Goal: Task Accomplishment & Management: Complete application form

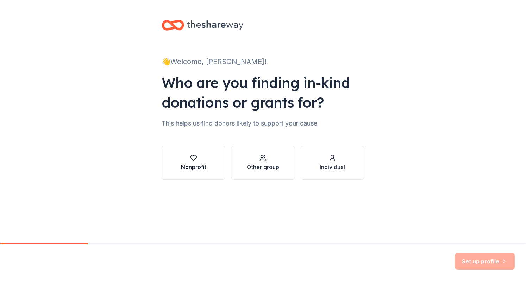
click at [188, 163] on div "Nonprofit" at bounding box center [193, 167] width 25 height 8
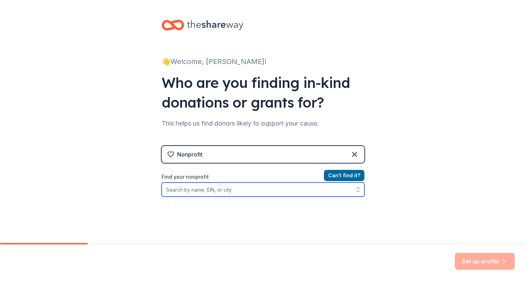
click at [272, 189] on input "Find your nonprofit" at bounding box center [263, 190] width 203 height 14
type input "Camp Kesem"
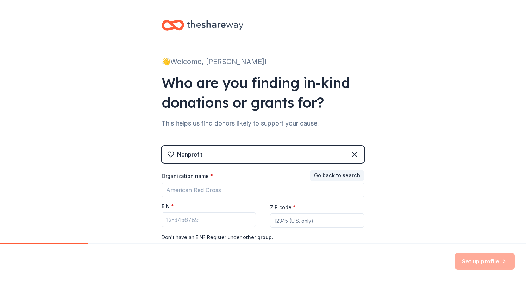
scroll to position [46, 0]
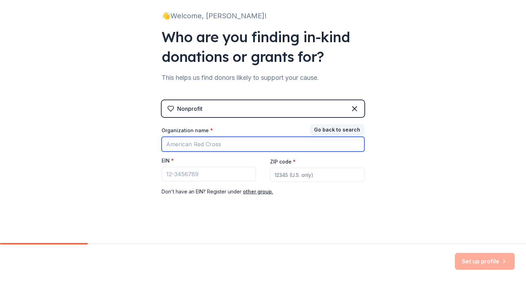
click at [300, 137] on input "Organization name *" at bounding box center [263, 144] width 203 height 15
type input "Camp Kesem Marquette"
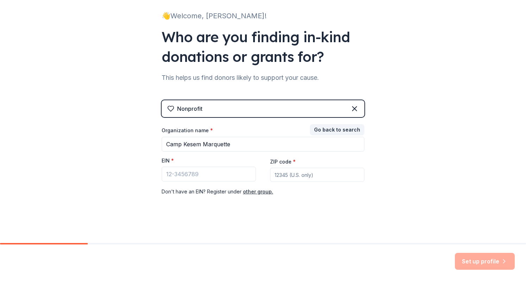
click at [477, 185] on div "👋 Welcome, Mikayla! Who are you finding in-kind donations or grants for? This h…" at bounding box center [263, 99] width 526 height 290
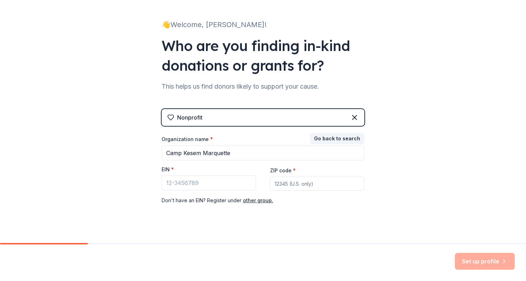
scroll to position [36, 0]
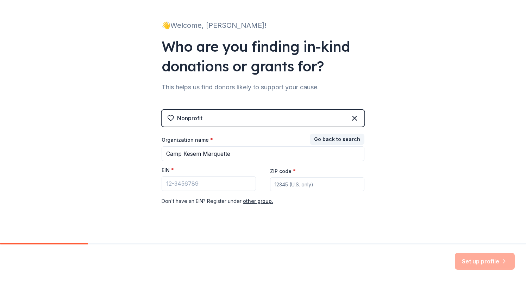
click at [325, 183] on input "ZIP code *" at bounding box center [317, 185] width 94 height 14
type input "53233"
click at [170, 186] on input "EIN *" at bounding box center [209, 184] width 94 height 15
click at [250, 203] on button "other group." at bounding box center [258, 201] width 30 height 8
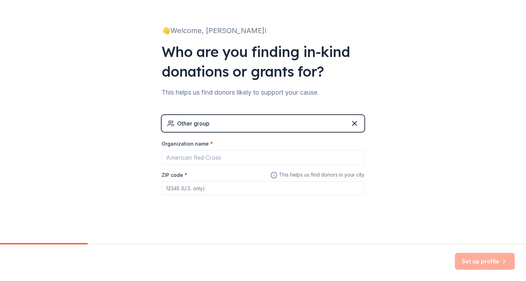
scroll to position [30, 0]
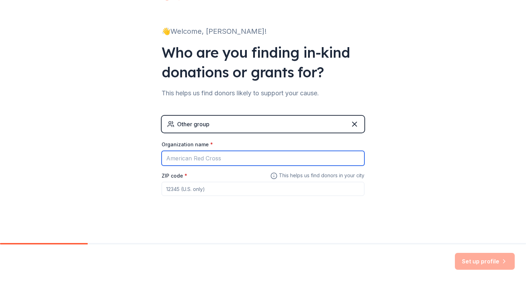
click at [292, 160] on input "Organization name *" at bounding box center [263, 158] width 203 height 15
type input "Camp Kesem Marquette"
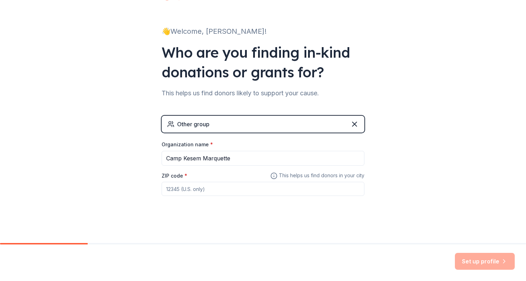
click at [242, 186] on input "ZIP code *" at bounding box center [263, 189] width 203 height 14
type input "53233"
click at [470, 261] on button "Set up profile" at bounding box center [485, 261] width 60 height 17
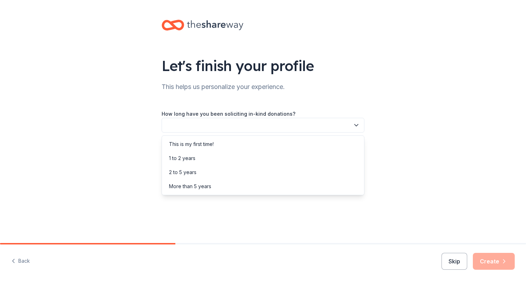
click at [322, 120] on button "button" at bounding box center [263, 125] width 203 height 15
click at [353, 90] on div "Let's finish your profile This helps us personalize your experience. How long h…" at bounding box center [262, 99] width 225 height 198
click at [316, 122] on button "button" at bounding box center [263, 125] width 203 height 15
click at [297, 140] on div "This is my first time!" at bounding box center [262, 144] width 199 height 14
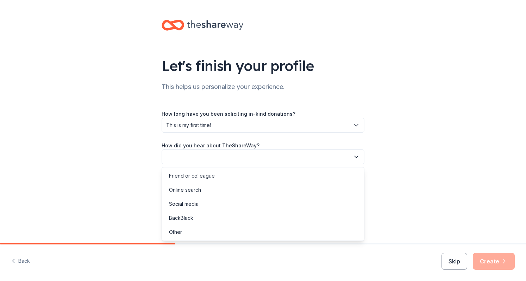
click at [293, 158] on button "button" at bounding box center [263, 157] width 203 height 15
click at [284, 189] on div "Online search" at bounding box center [262, 190] width 199 height 14
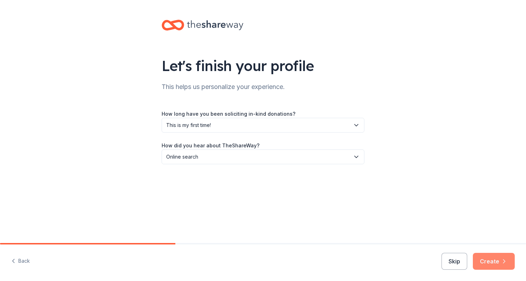
click at [494, 261] on button "Create" at bounding box center [494, 261] width 42 height 17
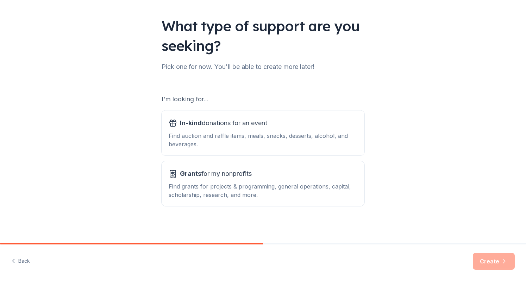
scroll to position [41, 0]
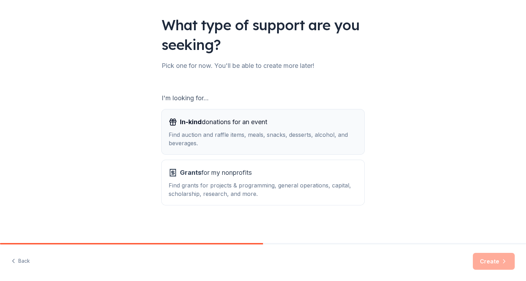
click at [317, 139] on div "Find auction and raffle items, meals, snacks, desserts, alcohol, and beverages." at bounding box center [263, 139] width 189 height 17
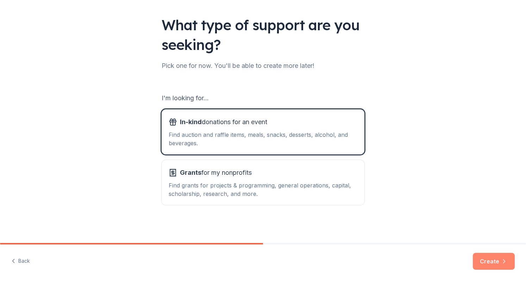
click at [488, 258] on button "Create" at bounding box center [494, 261] width 42 height 17
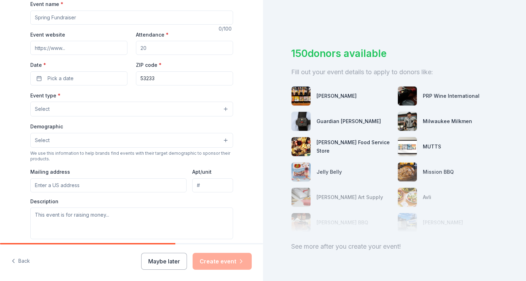
scroll to position [10, 0]
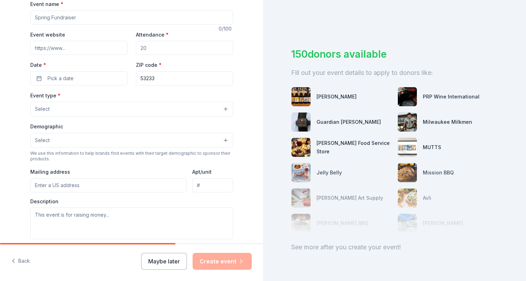
click at [75, 17] on input "Event name *" at bounding box center [131, 18] width 203 height 14
type input "Make the Magic Gala"
click at [160, 52] on input "Attendance *" at bounding box center [184, 48] width 97 height 14
click at [123, 136] on button "Select" at bounding box center [131, 140] width 203 height 15
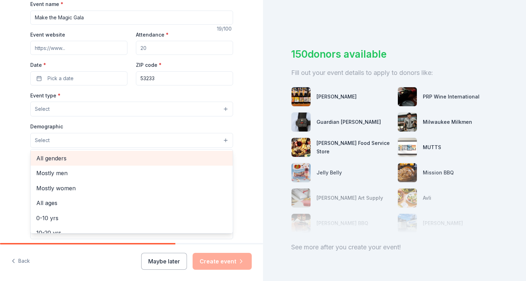
click at [116, 156] on span "All genders" at bounding box center [131, 158] width 191 height 9
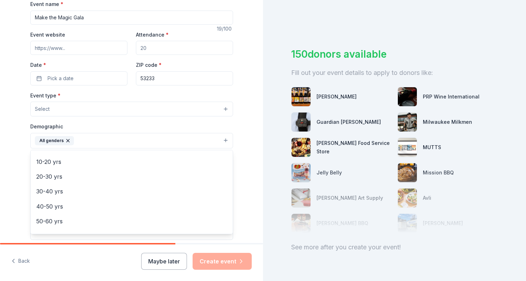
scroll to position [60, 0]
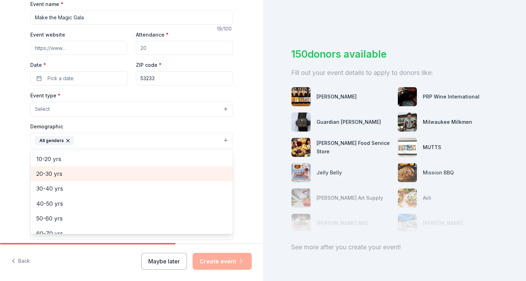
click at [186, 169] on span "20-30 yrs" at bounding box center [131, 173] width 191 height 9
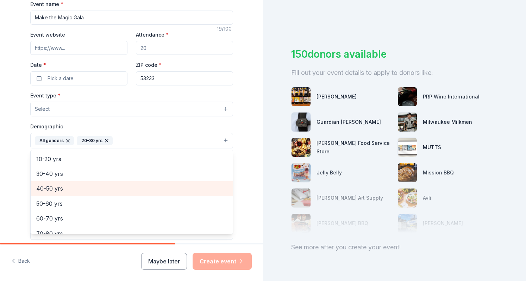
click at [181, 184] on span "40-50 yrs" at bounding box center [131, 188] width 191 height 9
click at [178, 191] on span "50-60 yrs" at bounding box center [131, 188] width 191 height 9
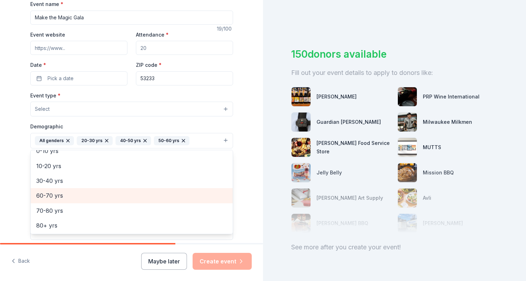
click at [178, 191] on span "60-70 yrs" at bounding box center [131, 195] width 191 height 9
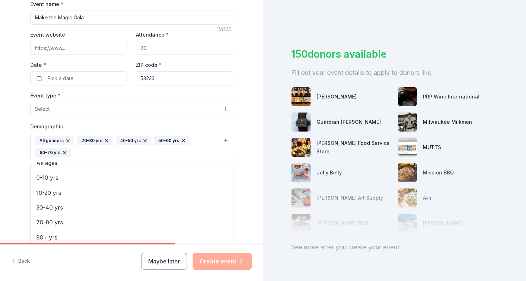
click at [247, 163] on div "Tell us about your event. We'll find in-kind donations you can apply for. Event…" at bounding box center [131, 131] width 263 height 482
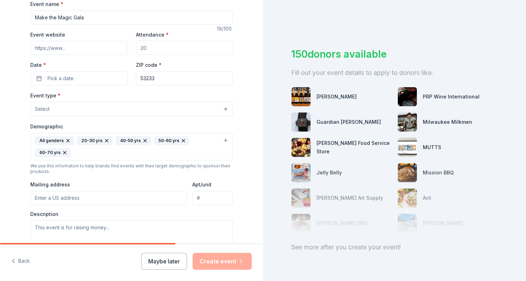
click at [207, 113] on button "Select" at bounding box center [131, 109] width 203 height 15
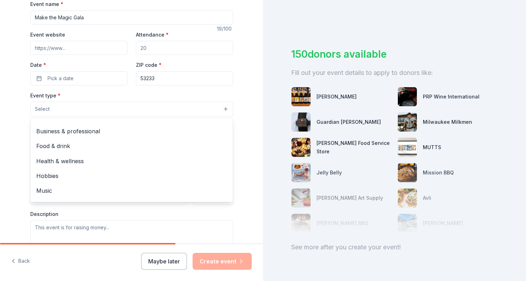
scroll to position [0, 0]
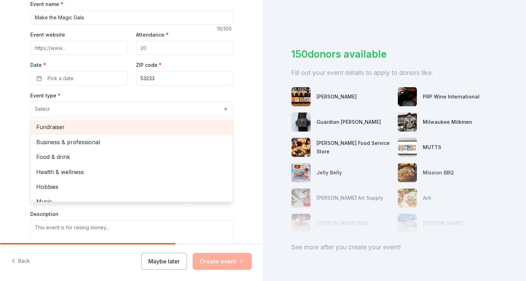
click at [199, 126] on span "Fundraiser" at bounding box center [131, 127] width 191 height 9
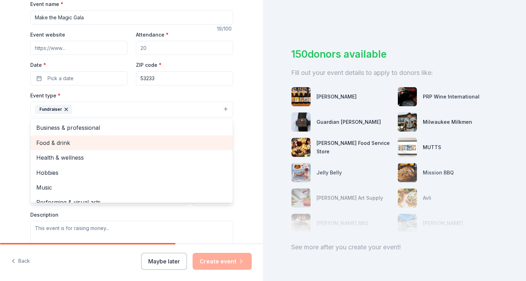
click at [172, 139] on span "Food & drink" at bounding box center [131, 142] width 191 height 9
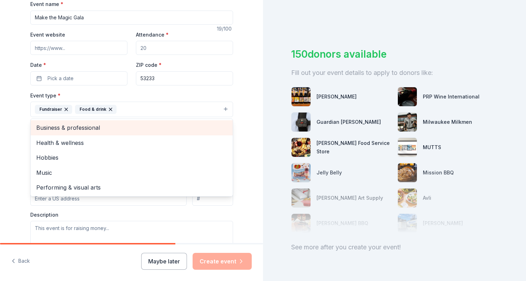
click at [190, 125] on span "Business & professional" at bounding box center [131, 127] width 191 height 9
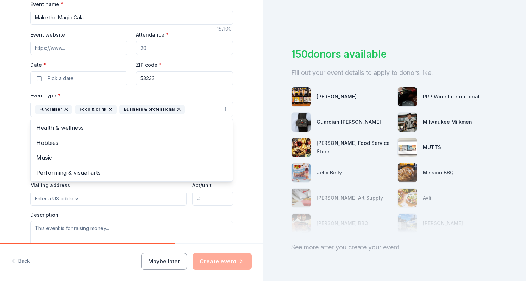
click at [246, 94] on div "Tell us about your event. We'll find in-kind donations you can apply for. Event…" at bounding box center [131, 131] width 263 height 482
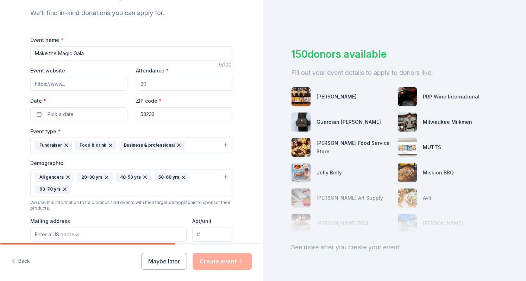
scroll to position [76, 0]
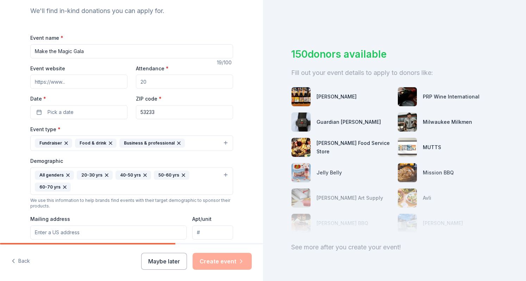
drag, startPoint x: 147, startPoint y: 82, endPoint x: 121, endPoint y: 83, distance: 26.1
click at [121, 83] on div "Event website Attendance * Date * Pick a date ZIP code * 53233" at bounding box center [131, 91] width 203 height 55
type input "2"
type input "250"
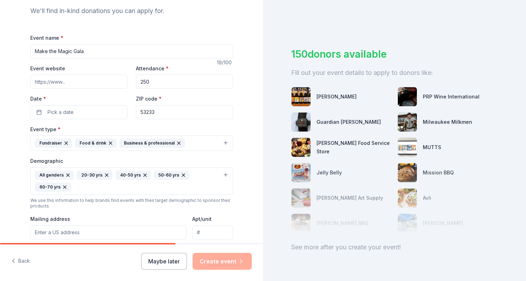
click at [94, 79] on input "Event website" at bounding box center [78, 82] width 97 height 14
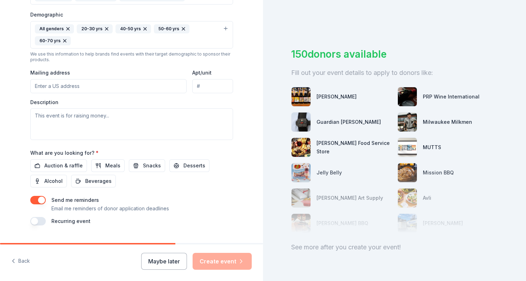
scroll to position [236, 0]
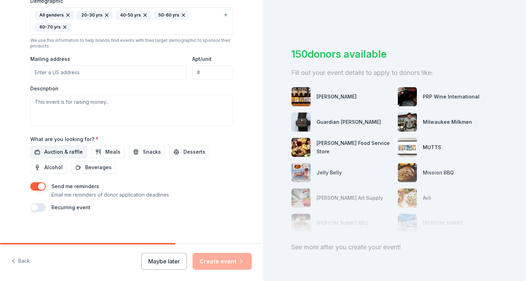
click at [71, 148] on span "Auction & raffle" at bounding box center [63, 152] width 38 height 8
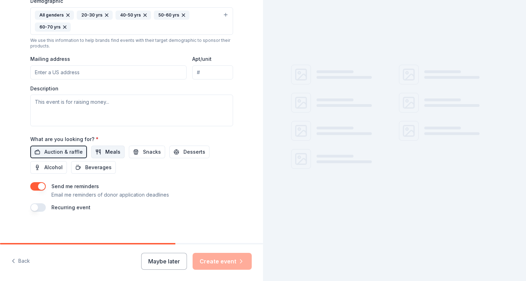
click at [96, 148] on button "Meals" at bounding box center [107, 152] width 33 height 13
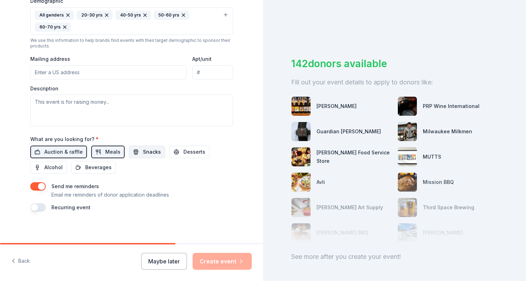
click at [143, 148] on span "Snacks" at bounding box center [152, 152] width 18 height 8
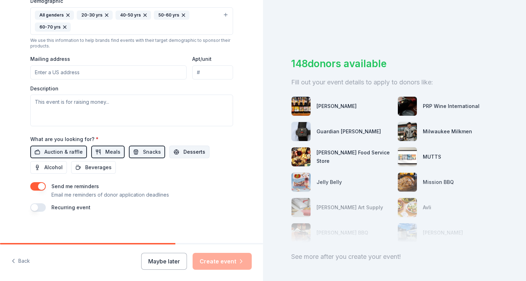
click at [184, 150] on span "Desserts" at bounding box center [195, 152] width 22 height 8
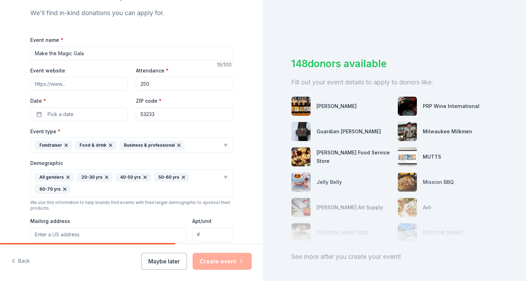
scroll to position [63, 0]
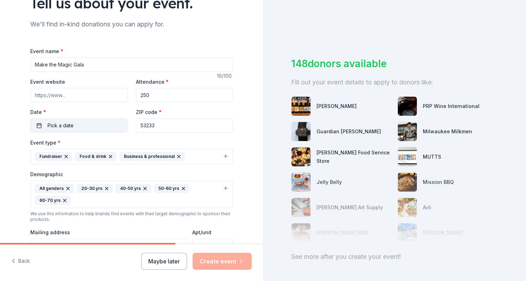
click at [90, 127] on button "Pick a date" at bounding box center [78, 126] width 97 height 14
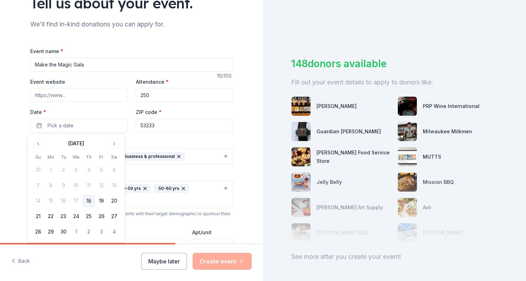
click at [120, 140] on div "September 2025" at bounding box center [76, 143] width 89 height 10
click at [116, 142] on button "Go to next month" at bounding box center [114, 144] width 10 height 10
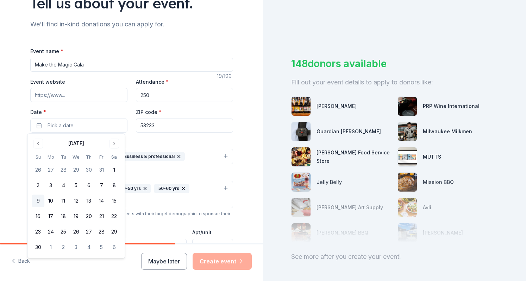
click at [41, 198] on button "9" at bounding box center [38, 201] width 13 height 13
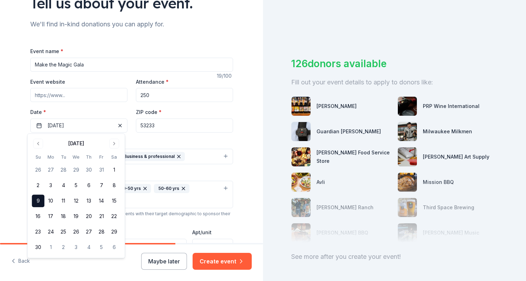
click at [249, 146] on div "Tell us about your event. We'll find in-kind donations you can apply for. Event…" at bounding box center [131, 178] width 263 height 482
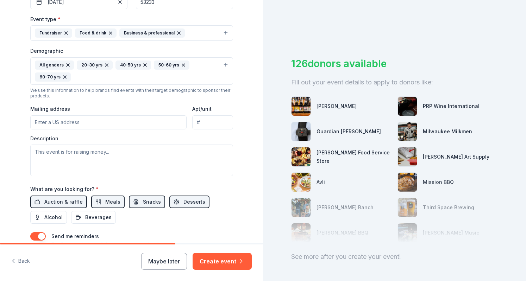
scroll to position [186, 0]
click at [113, 123] on input "Mailing address" at bounding box center [108, 123] width 157 height 14
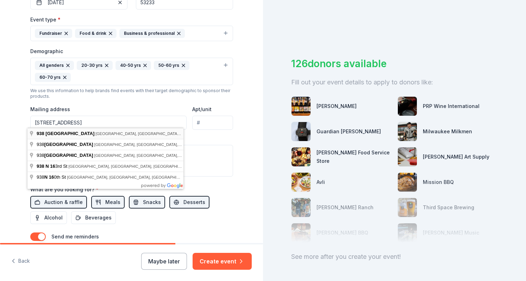
type input "938 North 16th Street, Milwaukee, WI, 53233"
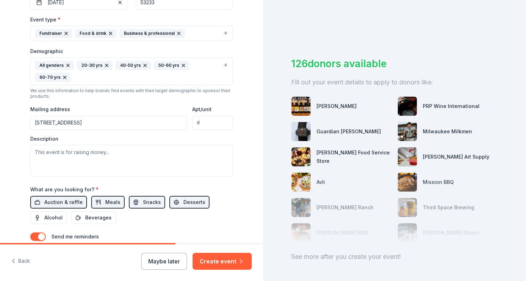
click at [201, 125] on input "Apt/unit" at bounding box center [212, 123] width 41 height 14
type input "5"
click at [193, 142] on div "Description" at bounding box center [131, 157] width 203 height 42
click at [188, 151] on textarea at bounding box center [131, 161] width 203 height 32
type textarea "T"
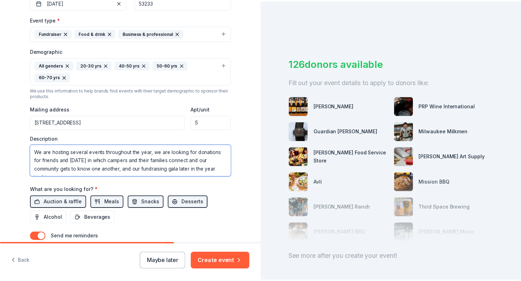
scroll to position [4, 0]
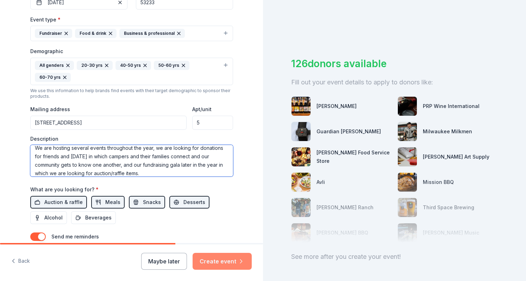
type textarea "We are hosting several events throughout the year, we are looking for donations…"
click at [224, 262] on button "Create event" at bounding box center [222, 261] width 59 height 17
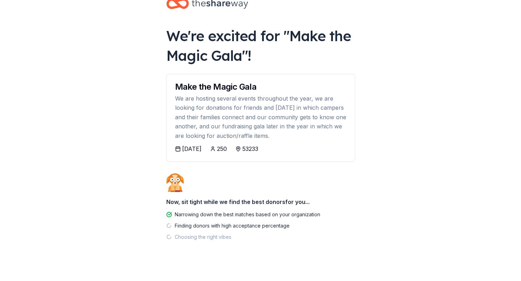
scroll to position [25, 0]
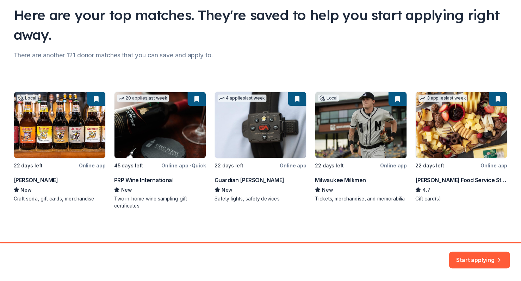
scroll to position [52, 0]
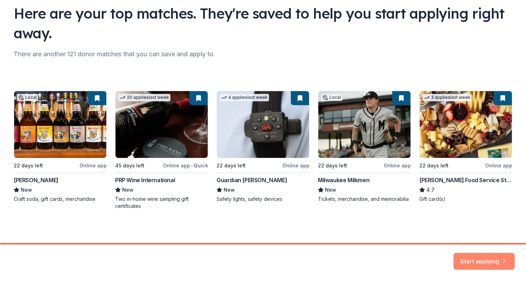
click at [486, 263] on button "Start applying" at bounding box center [484, 257] width 61 height 17
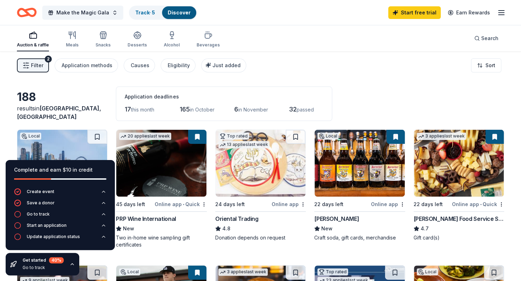
click at [321, 70] on div "Filter 2 Application methods Causes Eligibility Just added Sort" at bounding box center [260, 65] width 521 height 28
click at [86, 13] on span "Make the Magic Gala" at bounding box center [82, 12] width 53 height 8
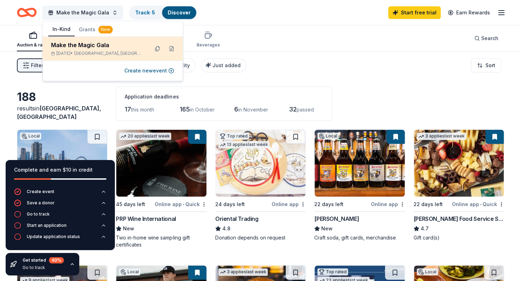
drag, startPoint x: 117, startPoint y: 43, endPoint x: 92, endPoint y: 43, distance: 25.0
click at [92, 43] on div "Make the Magic Gala" at bounding box center [97, 45] width 92 height 8
click at [169, 47] on button at bounding box center [171, 48] width 11 height 11
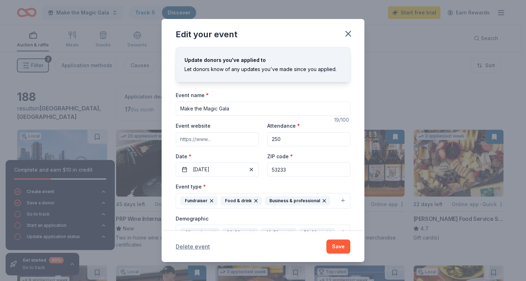
click at [187, 245] on button "Delete event" at bounding box center [193, 247] width 34 height 8
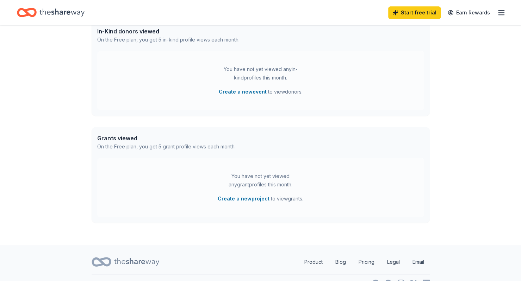
scroll to position [206, 0]
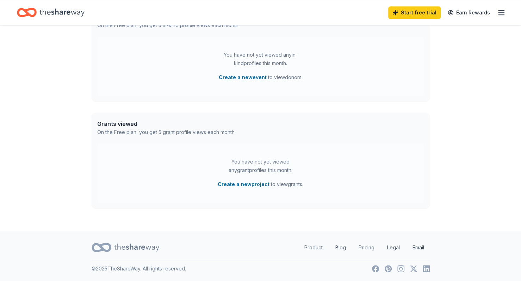
click at [499, 15] on line "button" at bounding box center [502, 15] width 6 height 0
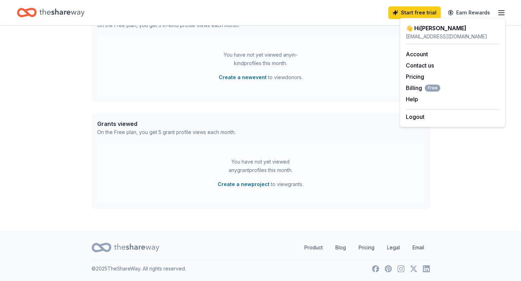
click at [437, 32] on div "👋 Hi Mikayla" at bounding box center [453, 28] width 94 height 8
click at [419, 52] on link "Account" at bounding box center [417, 54] width 22 height 7
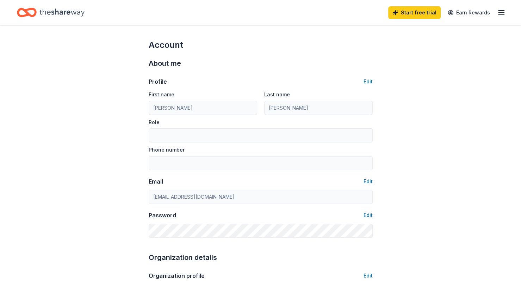
click at [365, 82] on button "Edit" at bounding box center [368, 82] width 9 height 8
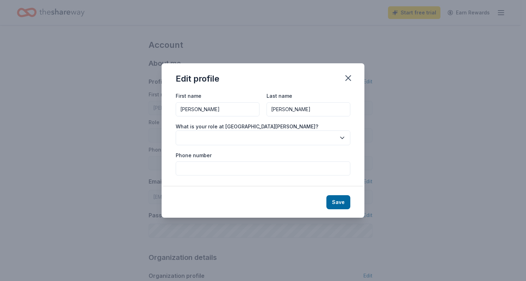
drag, startPoint x: 301, startPoint y: 107, endPoint x: 243, endPoint y: 113, distance: 58.1
click at [243, 113] on div "First name Mikayla Last name Allen" at bounding box center [263, 104] width 175 height 25
drag, startPoint x: 243, startPoint y: 113, endPoint x: 164, endPoint y: 118, distance: 79.1
click at [164, 118] on div "First name Mikayla Last name What is your role at Camp Kesem Marquette? Phone n…" at bounding box center [263, 139] width 203 height 95
click at [344, 203] on button "Save" at bounding box center [339, 203] width 24 height 14
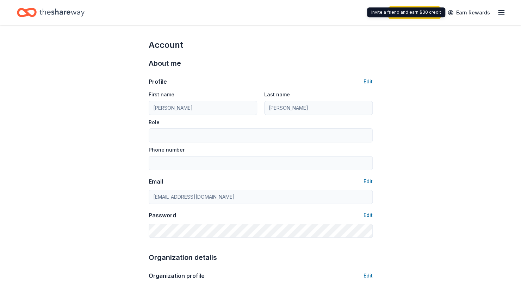
click at [501, 14] on icon "button" at bounding box center [501, 12] width 8 height 8
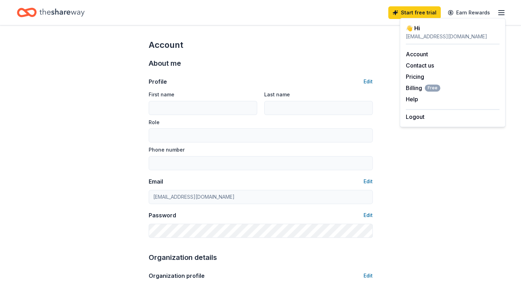
click at [418, 94] on div "Account Contact us Pricing Billing Free Help Earn rewards" at bounding box center [453, 76] width 94 height 65
click at [414, 100] on button "Help" at bounding box center [412, 99] width 12 height 8
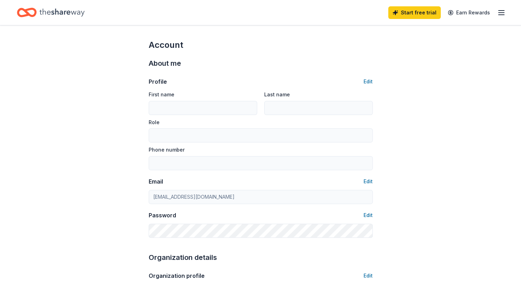
click at [497, 13] on icon "button" at bounding box center [501, 12] width 8 height 8
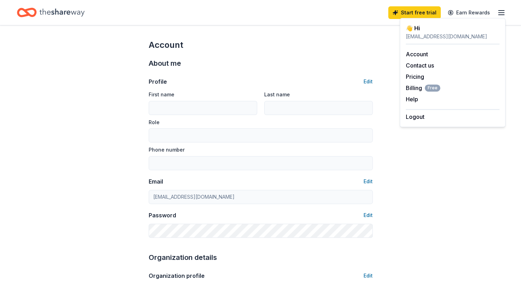
click at [435, 37] on div "marquette.tlp@kesem.org" at bounding box center [453, 36] width 94 height 8
click at [422, 28] on div "👋 Hi" at bounding box center [453, 28] width 94 height 8
click at [409, 29] on div "👋 Hi" at bounding box center [453, 28] width 94 height 8
click at [411, 42] on div "👋 Hi marquette.tlp@kesem.org" at bounding box center [453, 34] width 94 height 20
click at [411, 47] on div "Account Contact us Pricing Billing Free Help Earn rewards" at bounding box center [453, 76] width 94 height 65
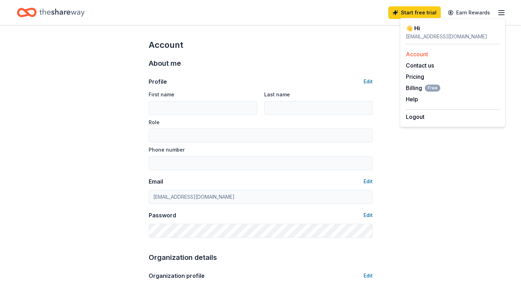
click at [412, 56] on link "Account" at bounding box center [417, 54] width 22 height 7
click at [418, 55] on link "Account" at bounding box center [417, 54] width 22 height 7
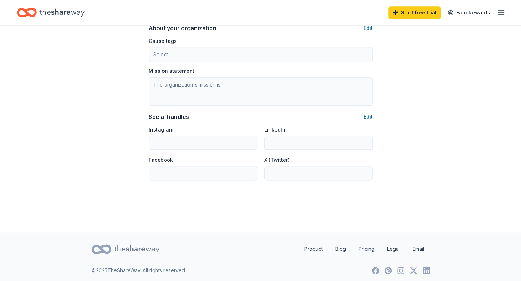
scroll to position [422, 0]
click at [416, 247] on link "Email" at bounding box center [418, 249] width 23 height 14
click at [505, 18] on div "Start free trial Earn Rewards" at bounding box center [260, 12] width 521 height 25
click at [501, 15] on line "button" at bounding box center [502, 15] width 6 height 0
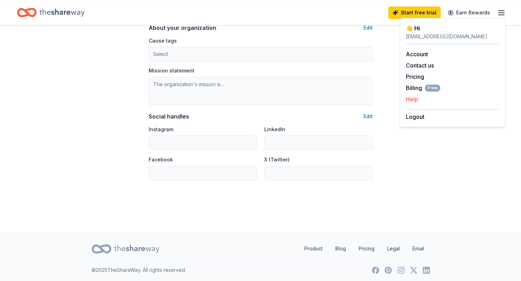
click at [420, 96] on div "Help" at bounding box center [453, 99] width 94 height 8
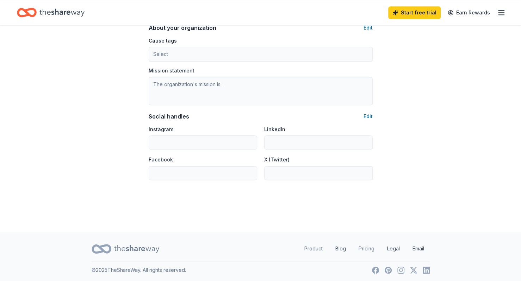
click at [502, 15] on icon "button" at bounding box center [501, 12] width 8 height 8
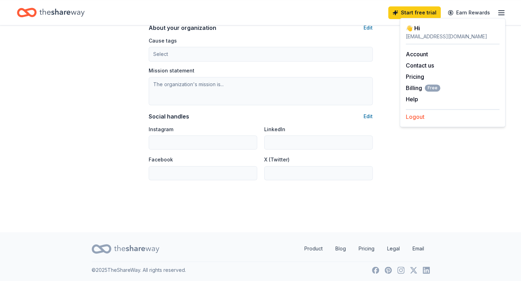
click at [418, 118] on button "Logout" at bounding box center [415, 117] width 19 height 8
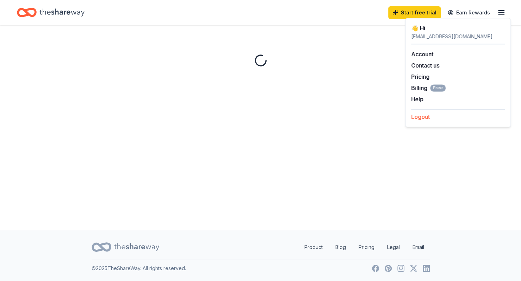
scroll to position [0, 0]
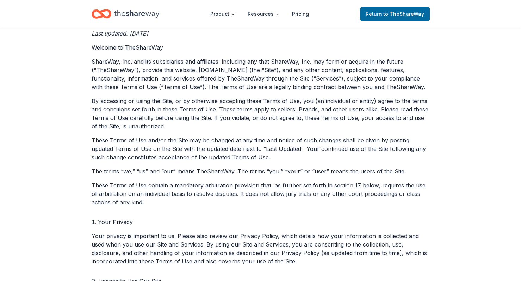
scroll to position [108, 0]
